Goal: Task Accomplishment & Management: Manage account settings

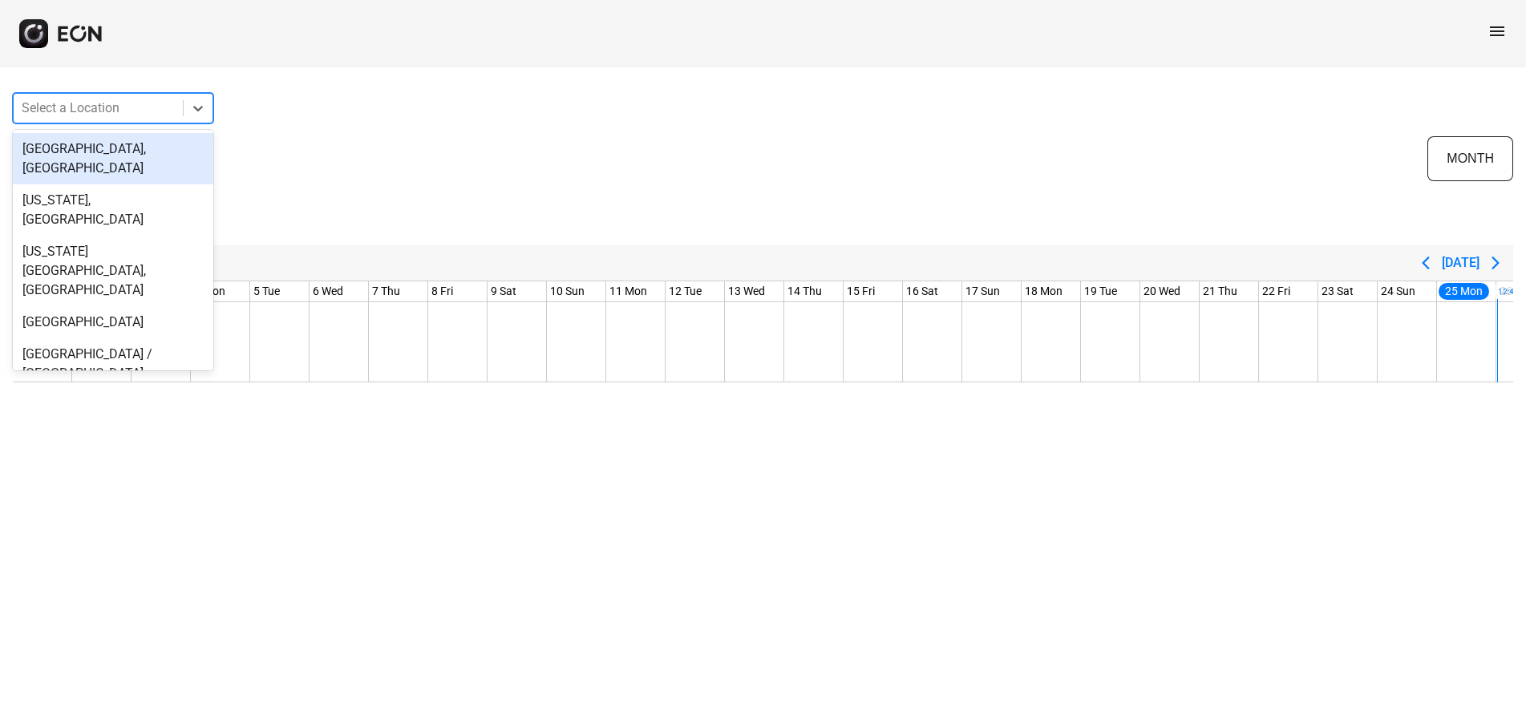
scroll to position [0, 337]
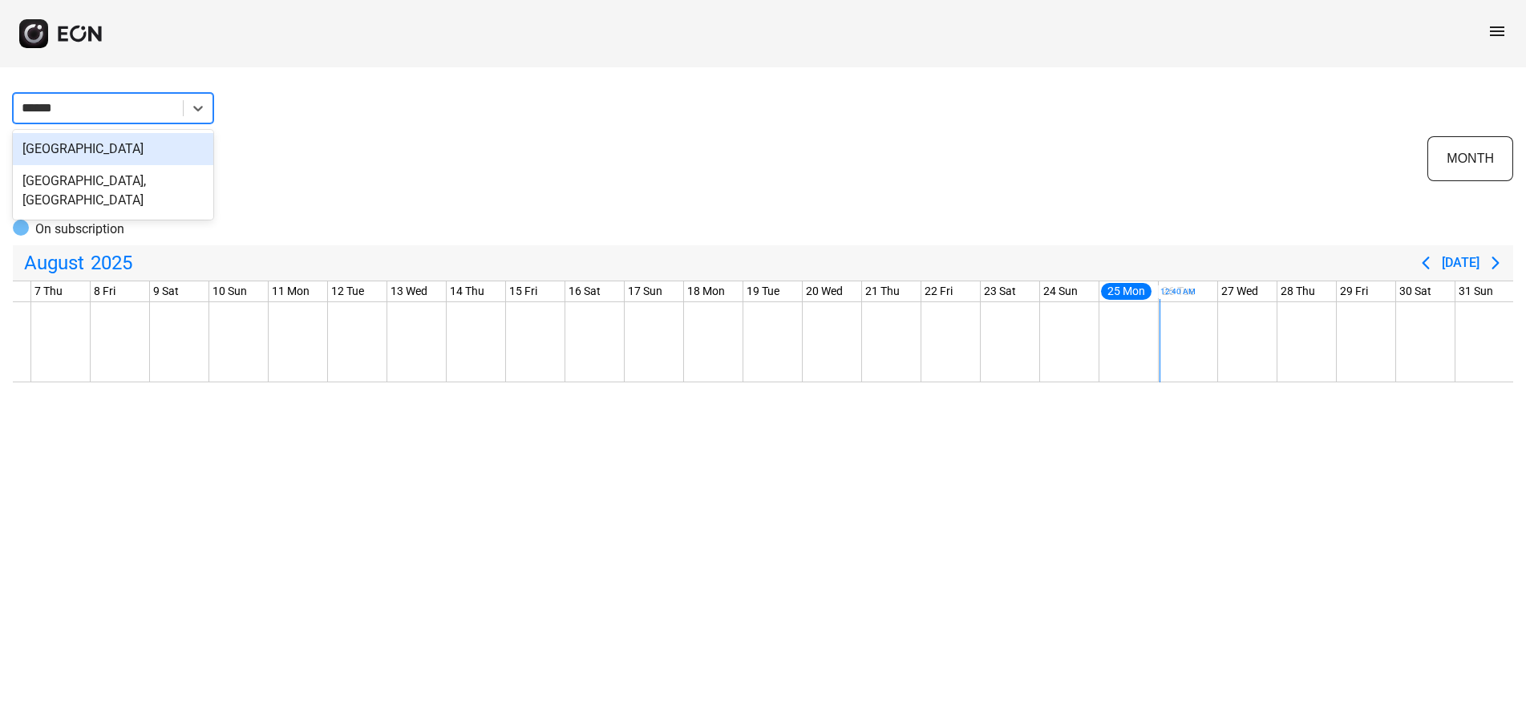
type input "*******"
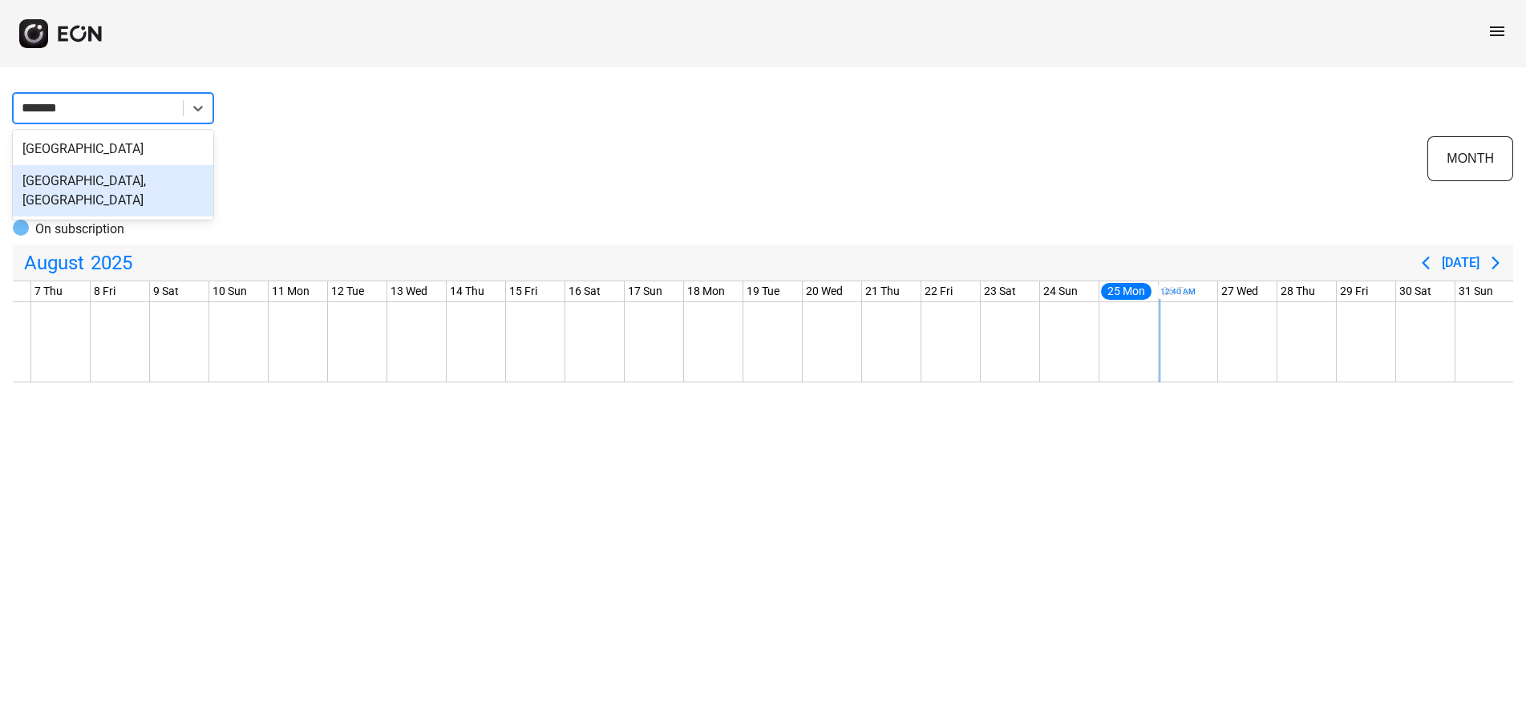
click at [142, 186] on div "Houston, TX" at bounding box center [113, 190] width 200 height 51
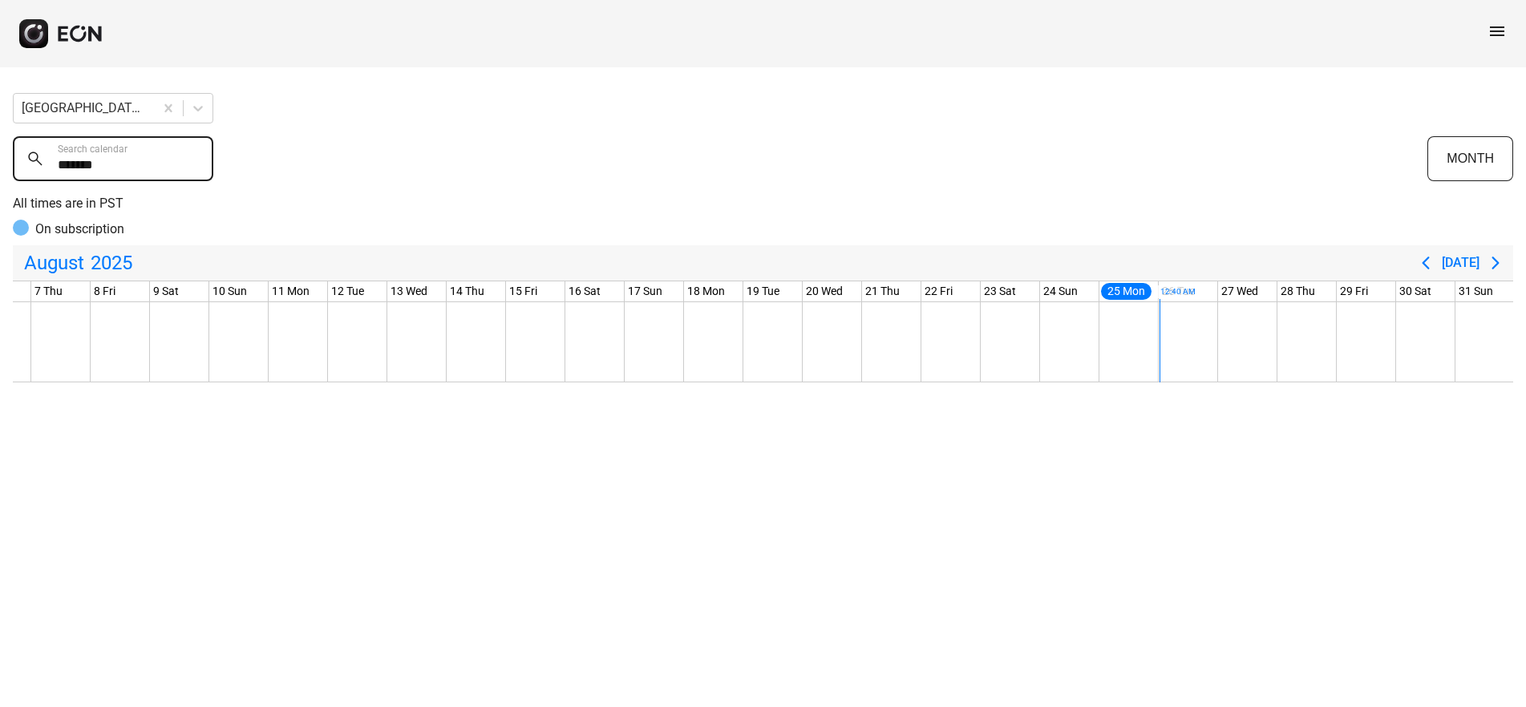
drag, startPoint x: 101, startPoint y: 169, endPoint x: 22, endPoint y: 176, distance: 78.9
click at [22, 176] on calendar "*******" at bounding box center [113, 158] width 200 height 45
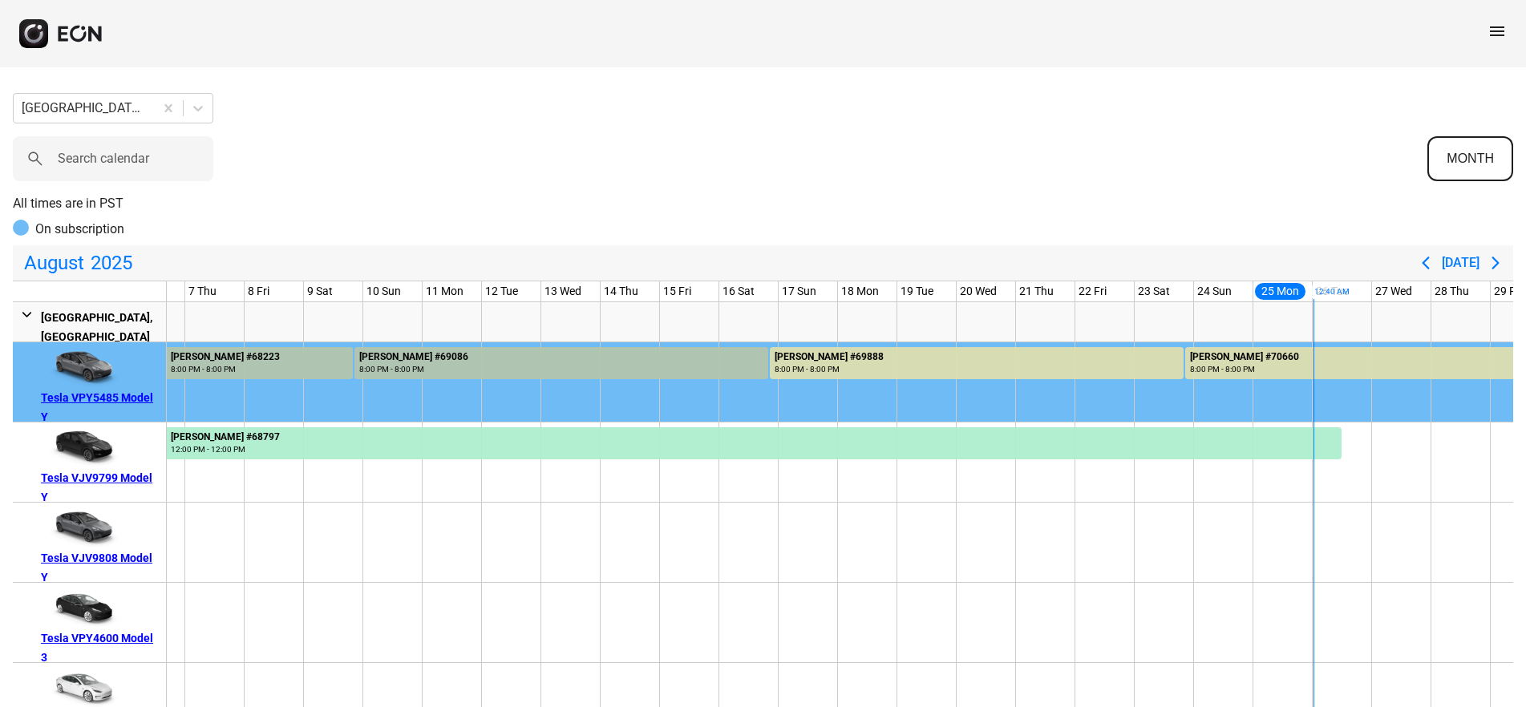
click at [1467, 174] on button "MONTH" at bounding box center [1470, 158] width 86 height 45
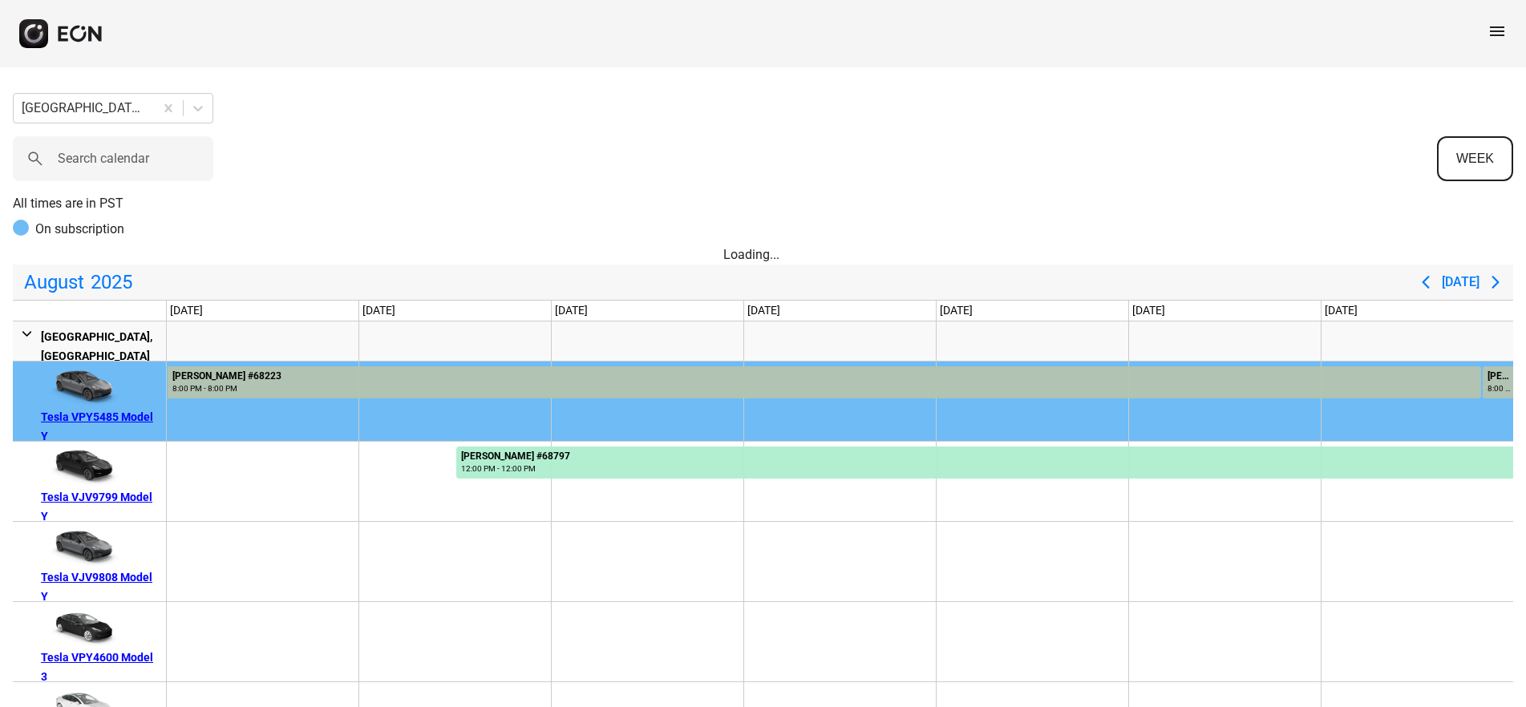
scroll to position [0, 0]
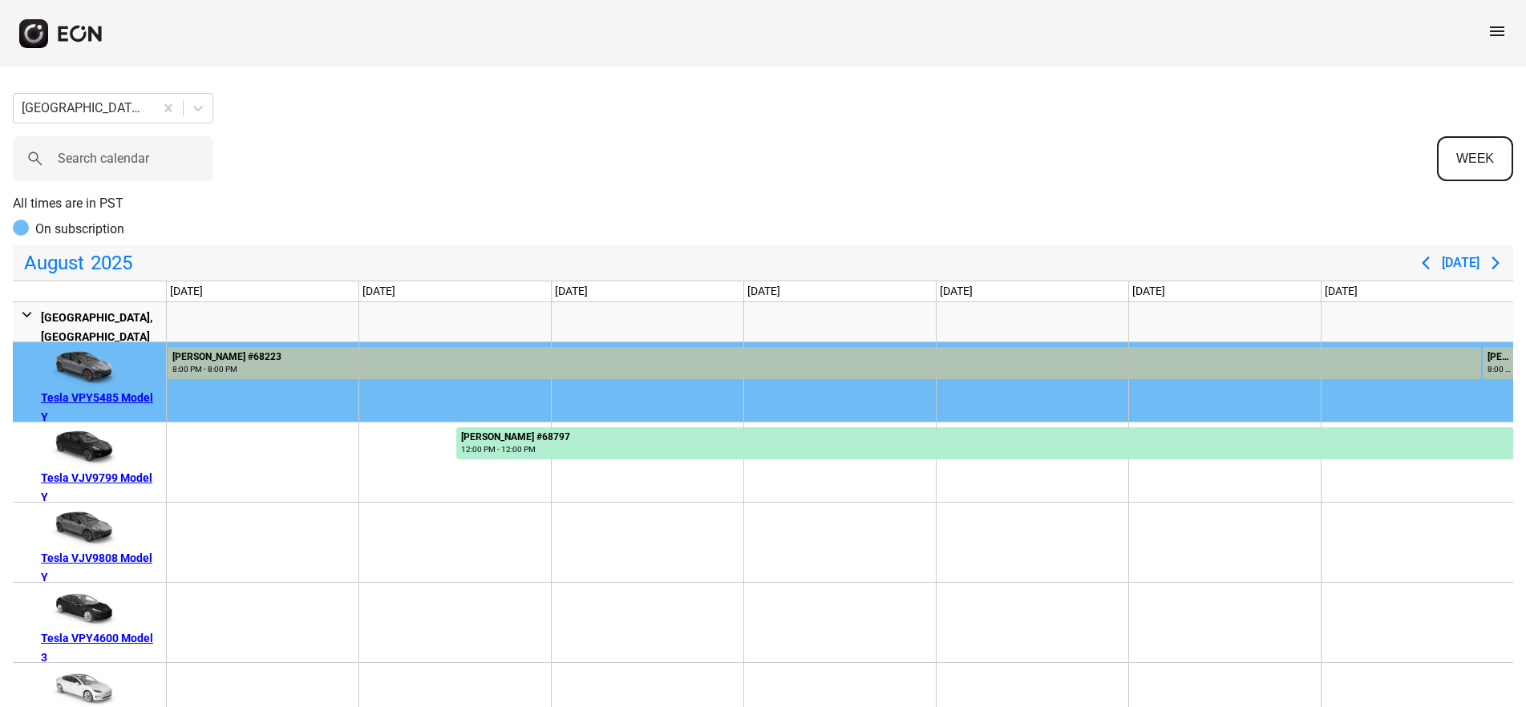
click at [1502, 159] on button "WEEK" at bounding box center [1475, 158] width 76 height 45
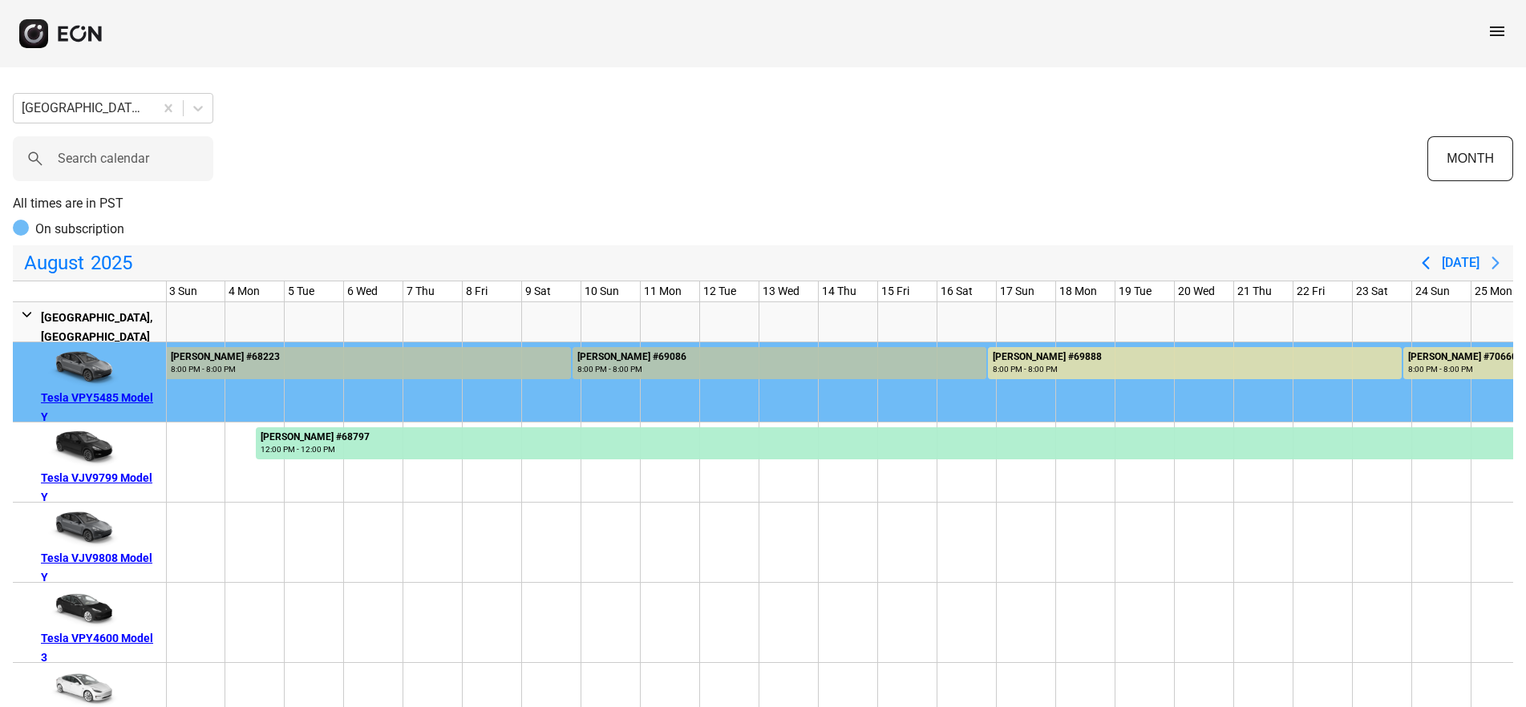
click at [1488, 257] on icon "Next page" at bounding box center [1494, 262] width 19 height 19
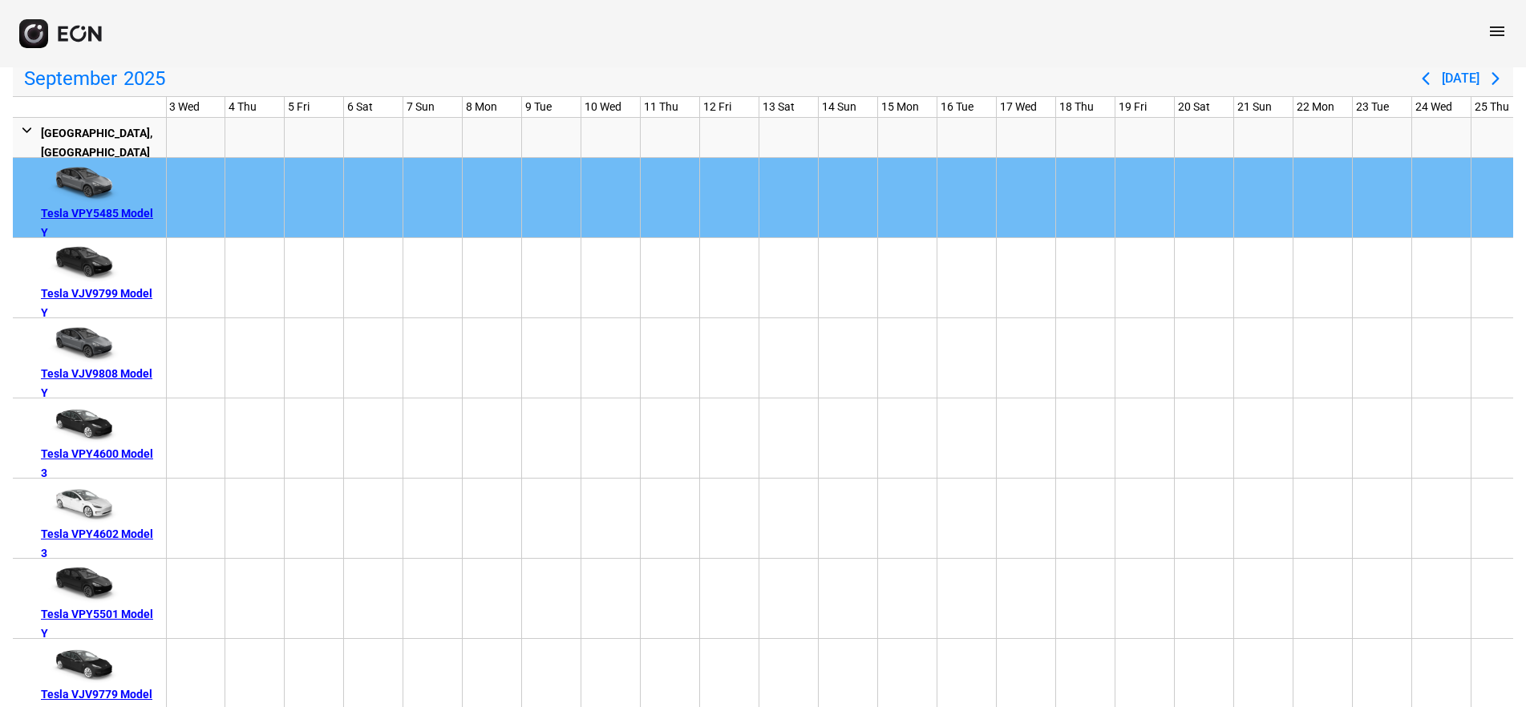
scroll to position [128, 0]
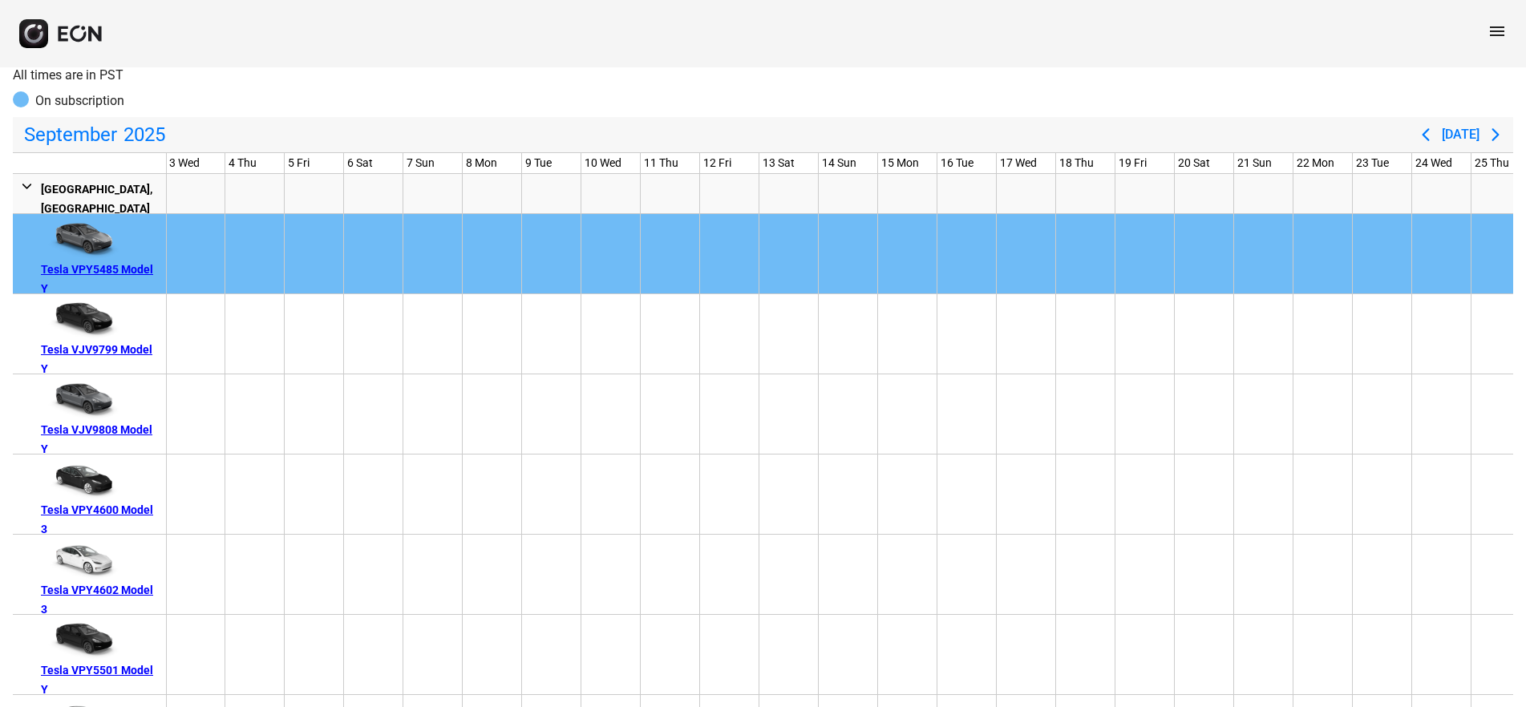
drag, startPoint x: 118, startPoint y: 267, endPoint x: 236, endPoint y: 123, distance: 186.8
click at [236, 123] on div "September 2025" at bounding box center [711, 135] width 1395 height 32
click at [129, 271] on div "Tesla VPY5485 Model Y" at bounding box center [100, 279] width 119 height 38
click at [148, 348] on div "Tesla VJV9799 Model Y" at bounding box center [100, 359] width 119 height 38
click at [132, 427] on div "Tesla VJV9808 Model Y" at bounding box center [100, 439] width 119 height 38
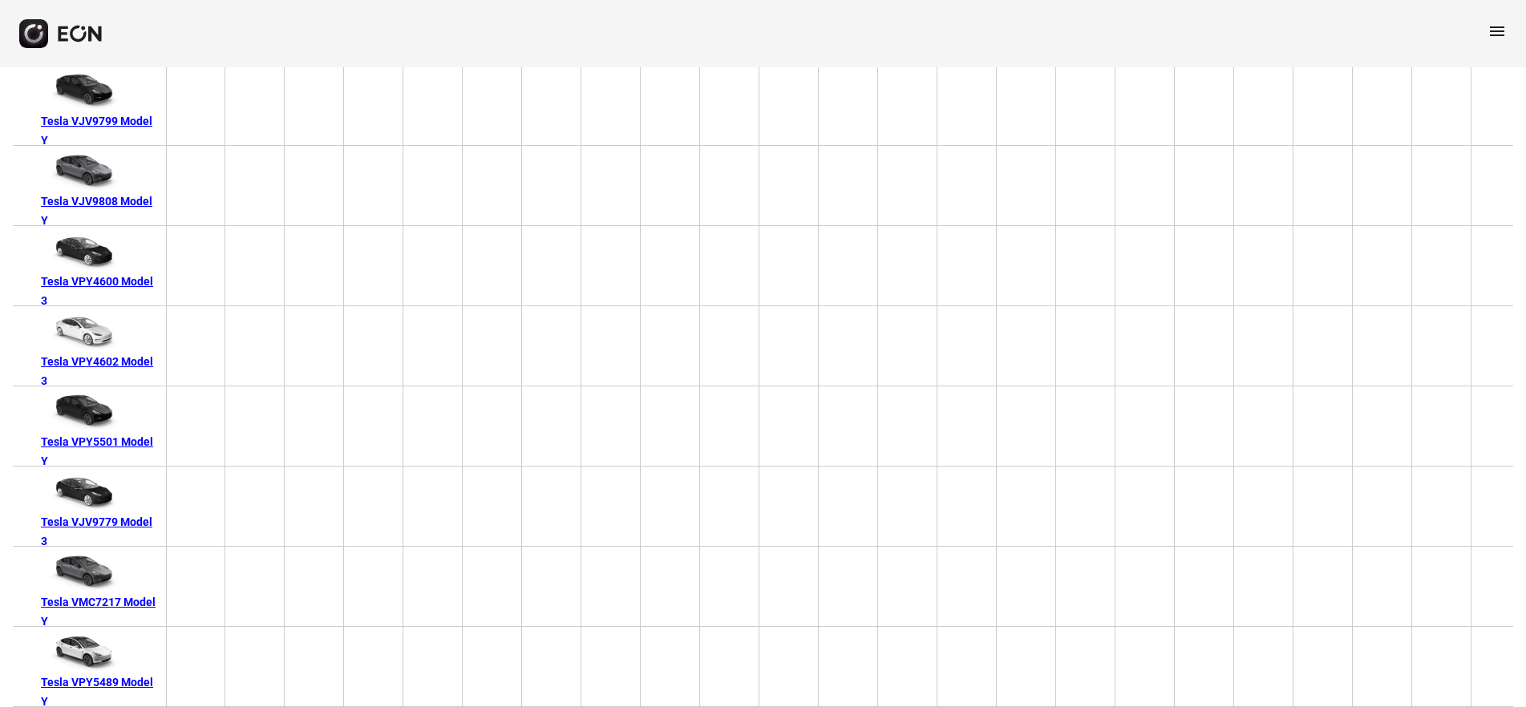
scroll to position [369, 0]
click at [143, 432] on div "Tesla VPY5501 Model Y" at bounding box center [100, 451] width 119 height 38
click at [134, 673] on div "Tesla VPY5489 Model Y" at bounding box center [100, 692] width 119 height 38
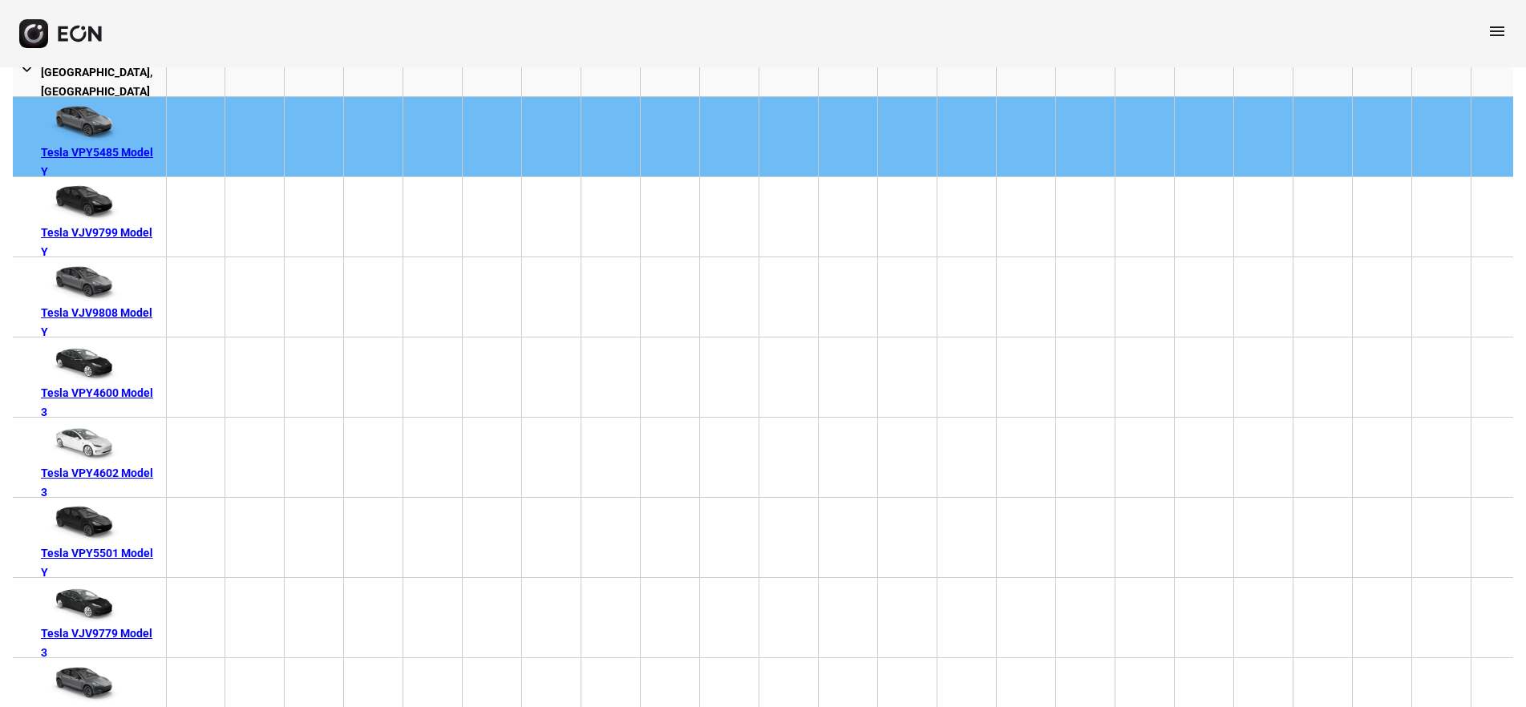
scroll to position [208, 0]
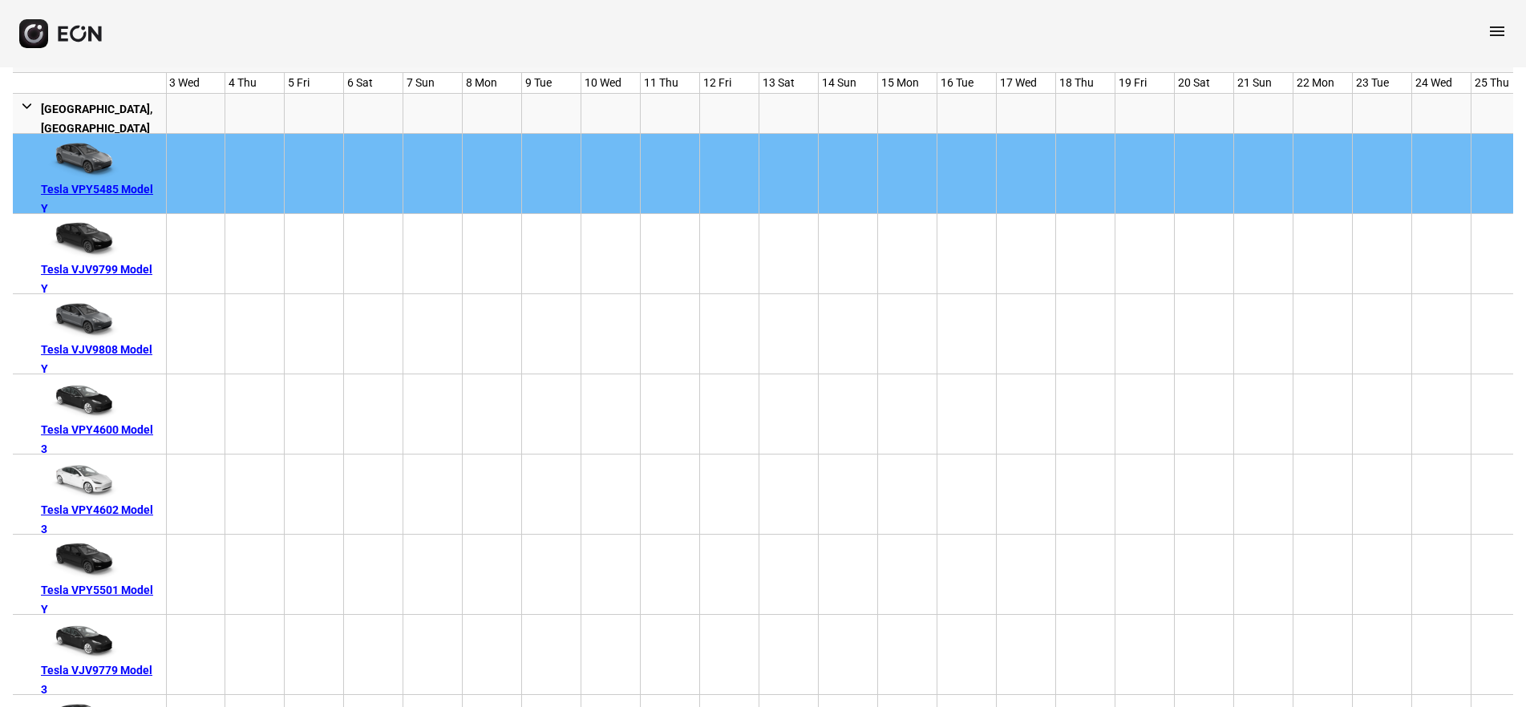
drag, startPoint x: 140, startPoint y: 270, endPoint x: 120, endPoint y: 275, distance: 20.6
click at [120, 275] on div "Tesla VJV9799 Model Y" at bounding box center [100, 279] width 119 height 38
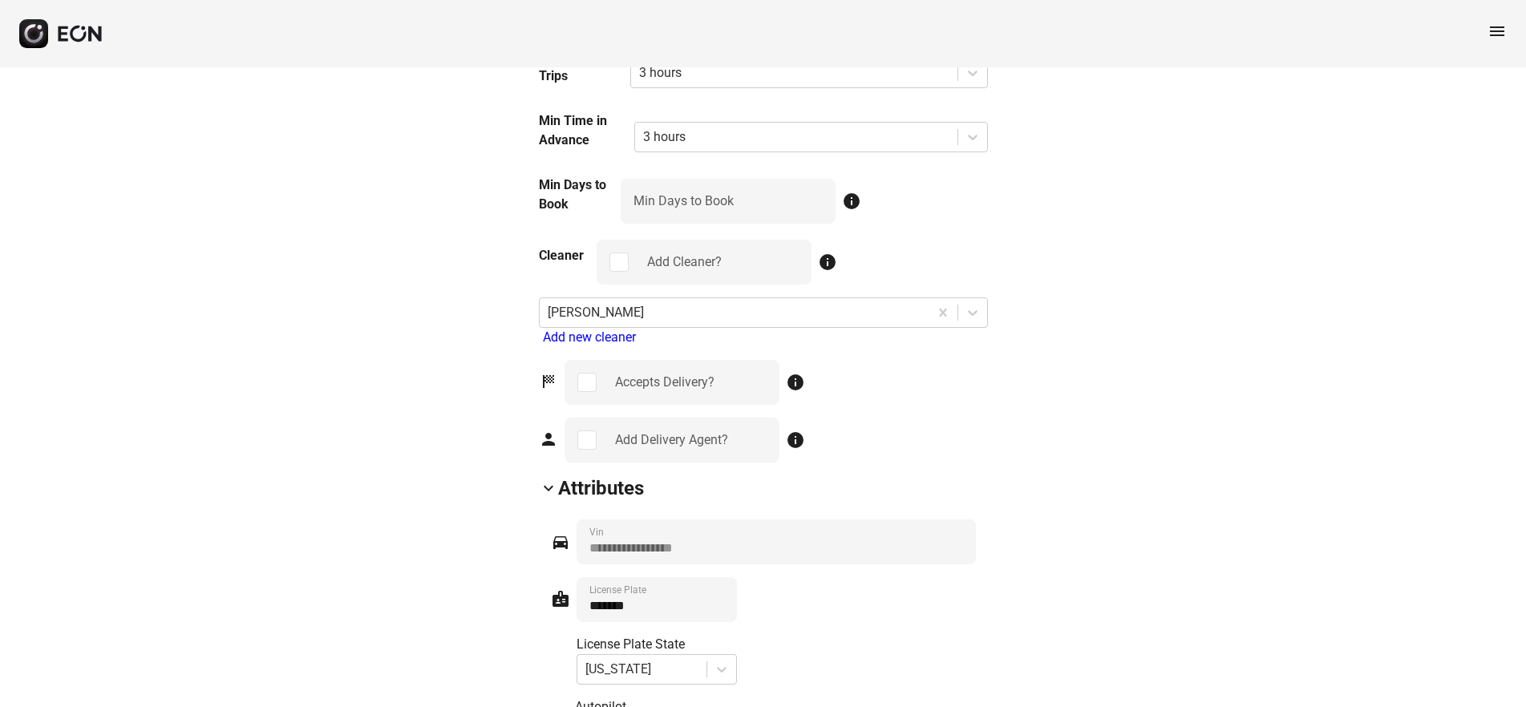
scroll to position [1780, 0]
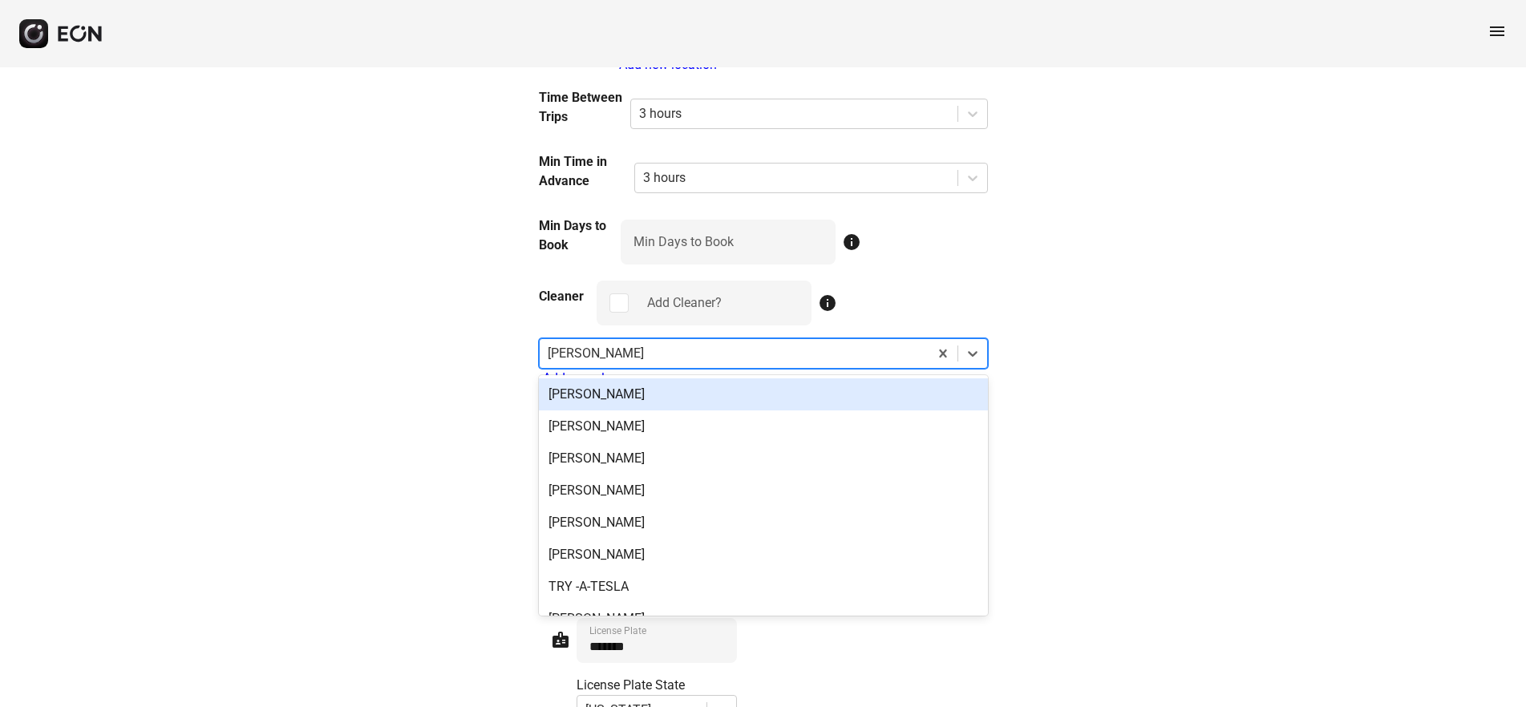
drag, startPoint x: 642, startPoint y: 350, endPoint x: 534, endPoint y: 354, distance: 108.3
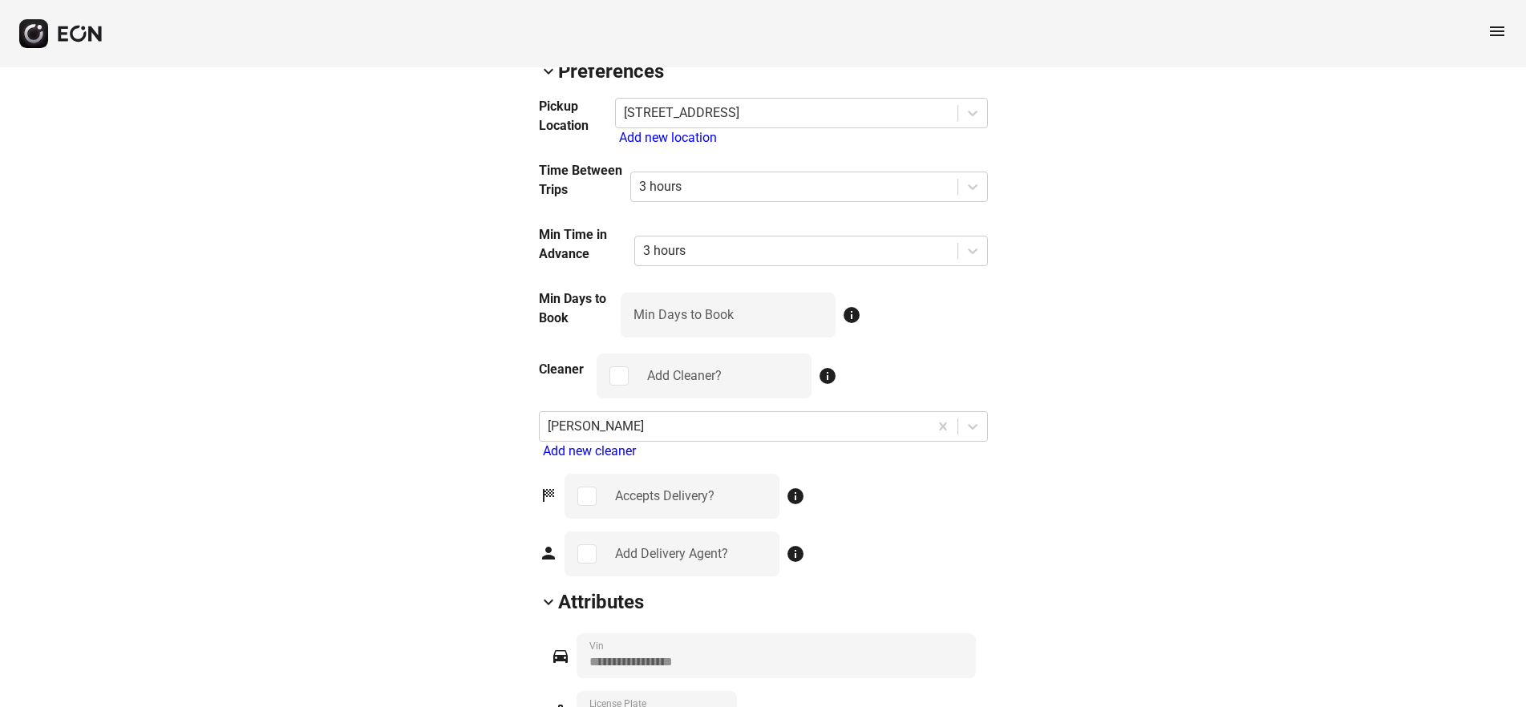
scroll to position [1844, 0]
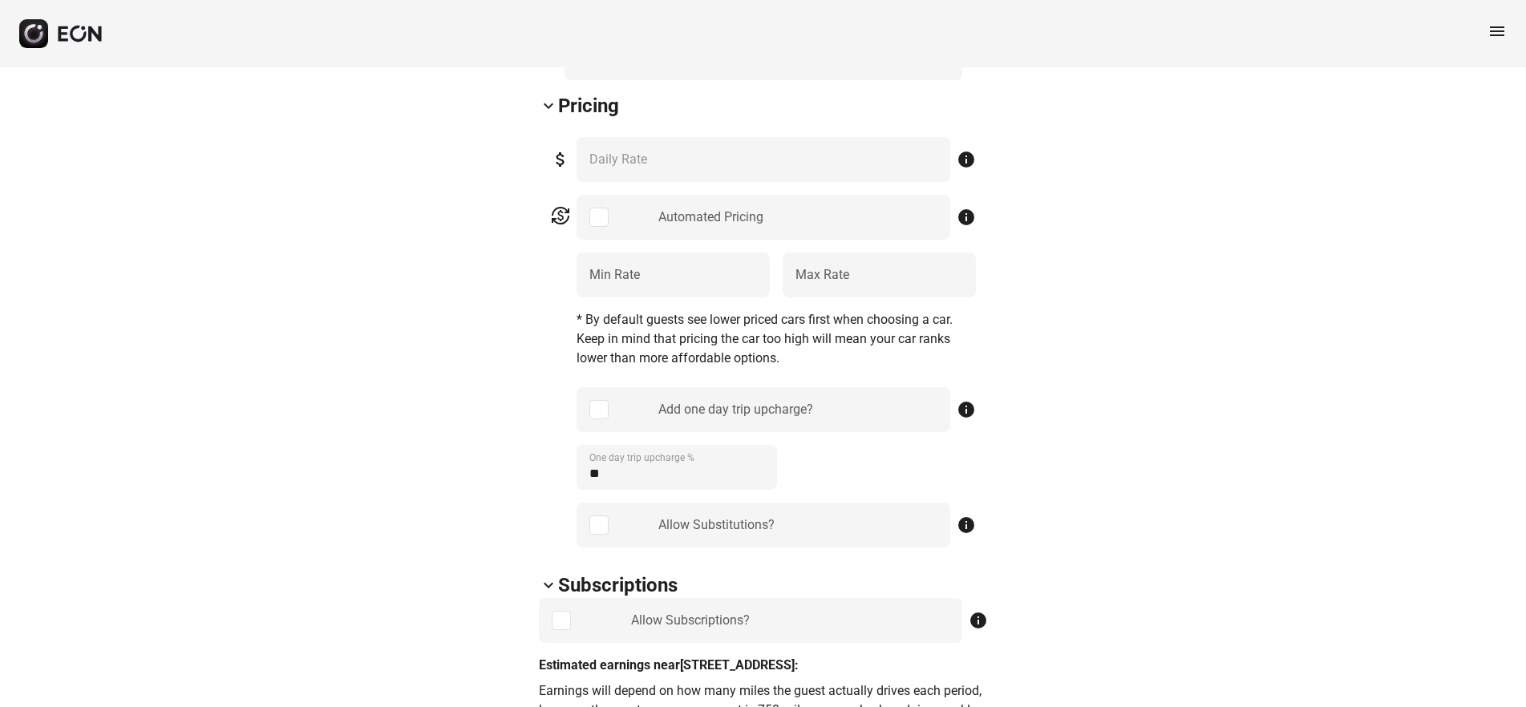
scroll to position [738, 0]
